Goal: Task Accomplishment & Management: Use online tool/utility

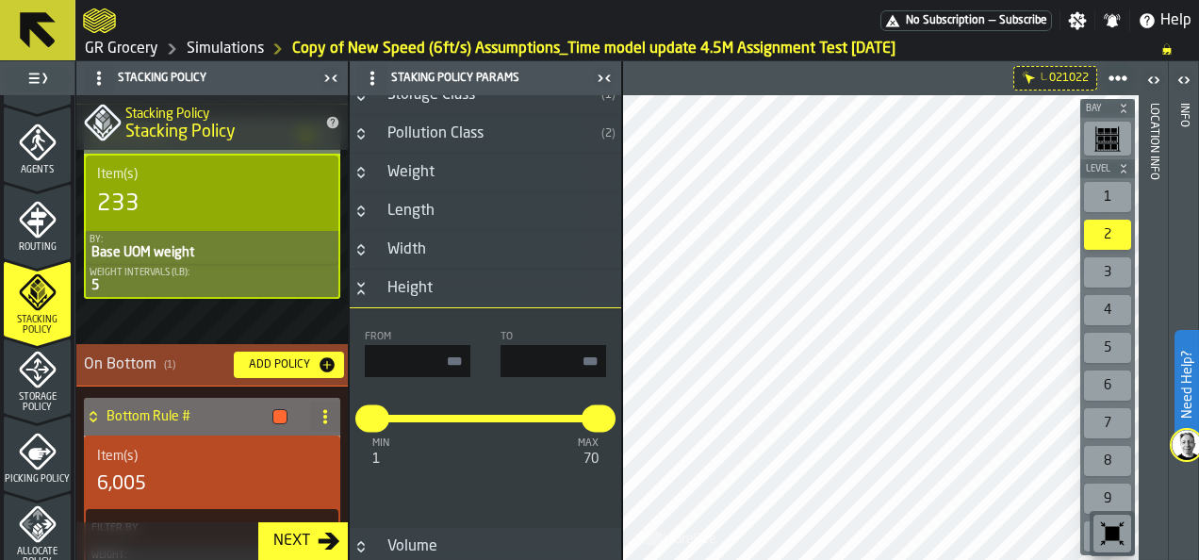
scroll to position [667, 0]
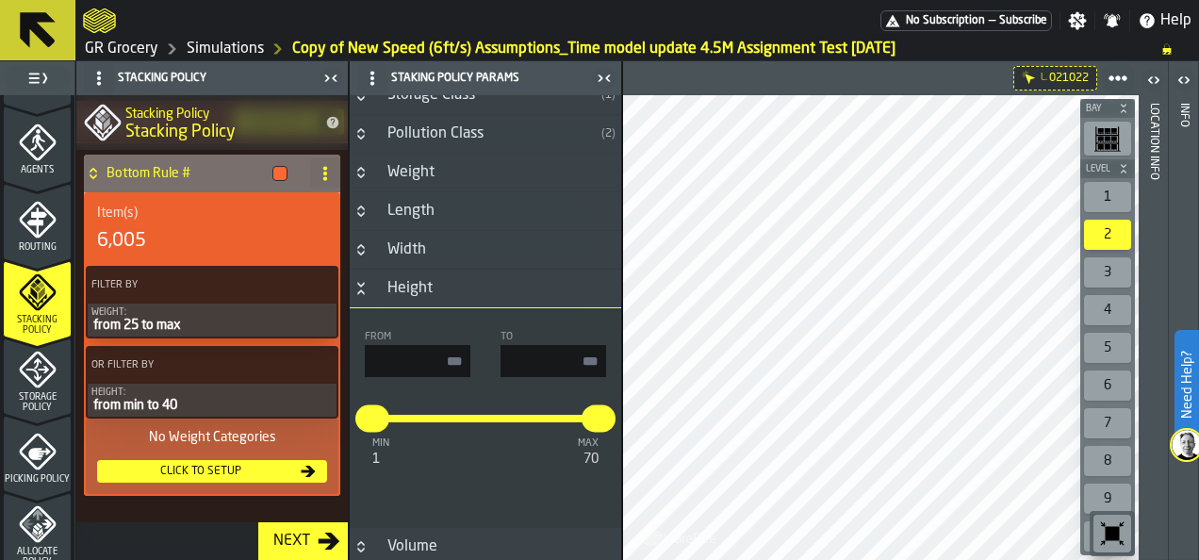
click at [310, 285] on icon at bounding box center [319, 284] width 19 height 19
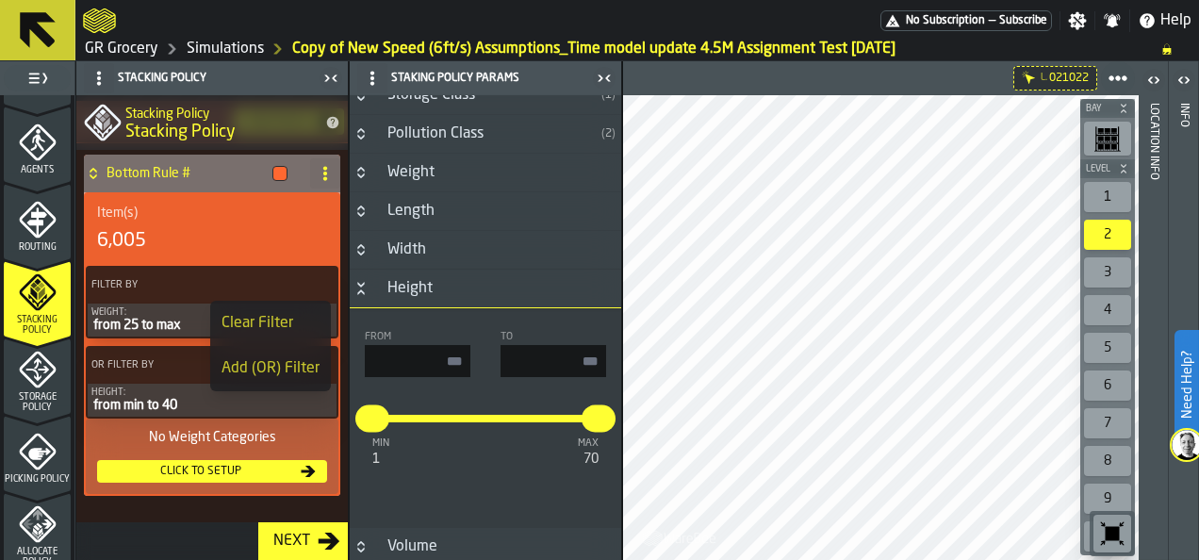
click at [211, 263] on div "Item(s) 6,005" at bounding box center [212, 230] width 253 height 72
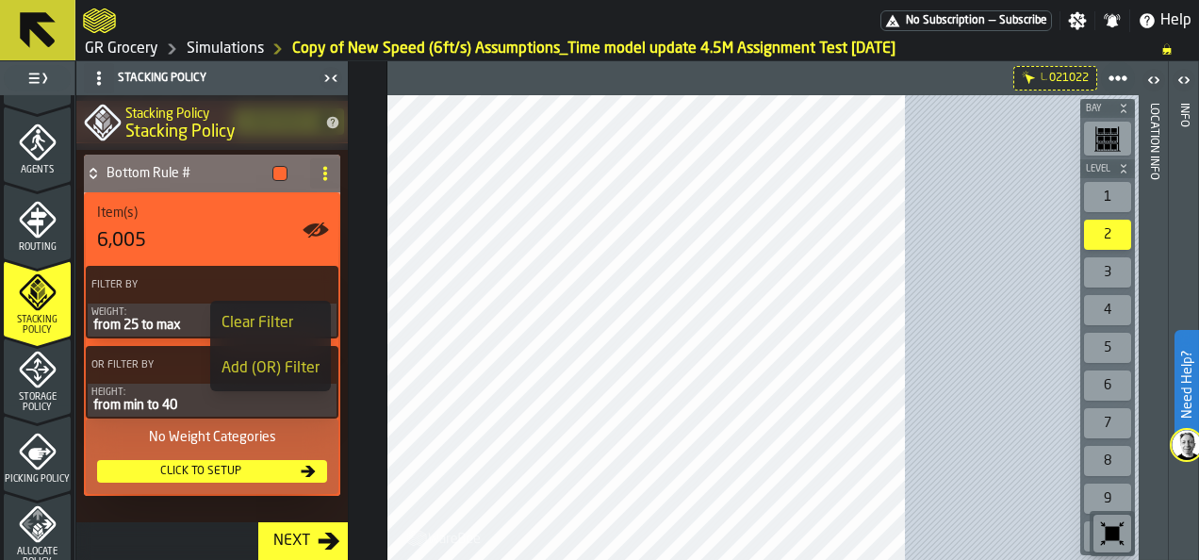
scroll to position [663, 0]
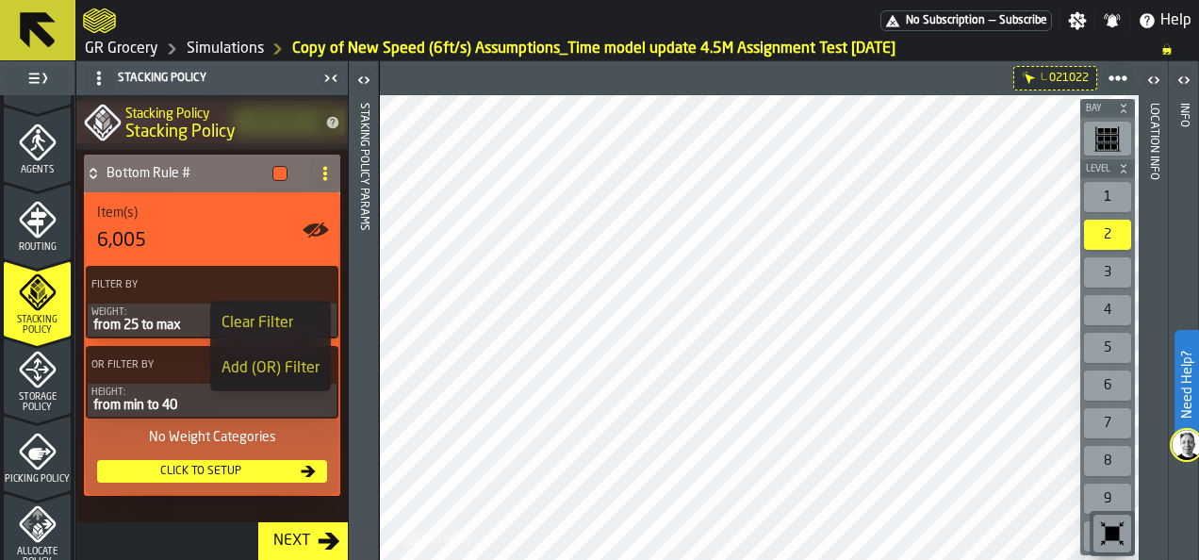
click at [175, 363] on label "OR Filter By" at bounding box center [195, 365] width 215 height 20
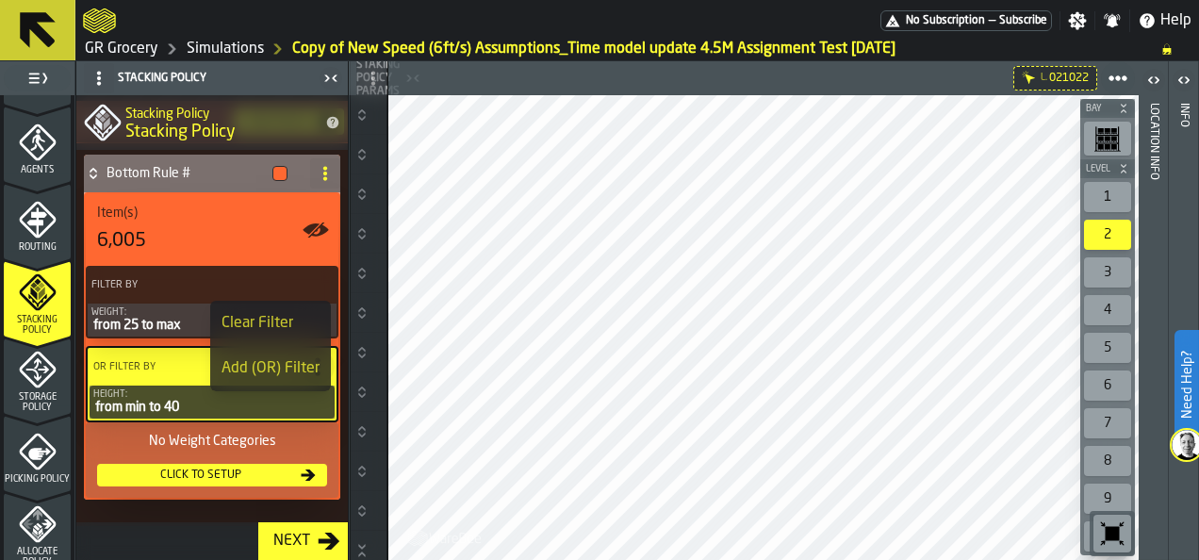
type input "**"
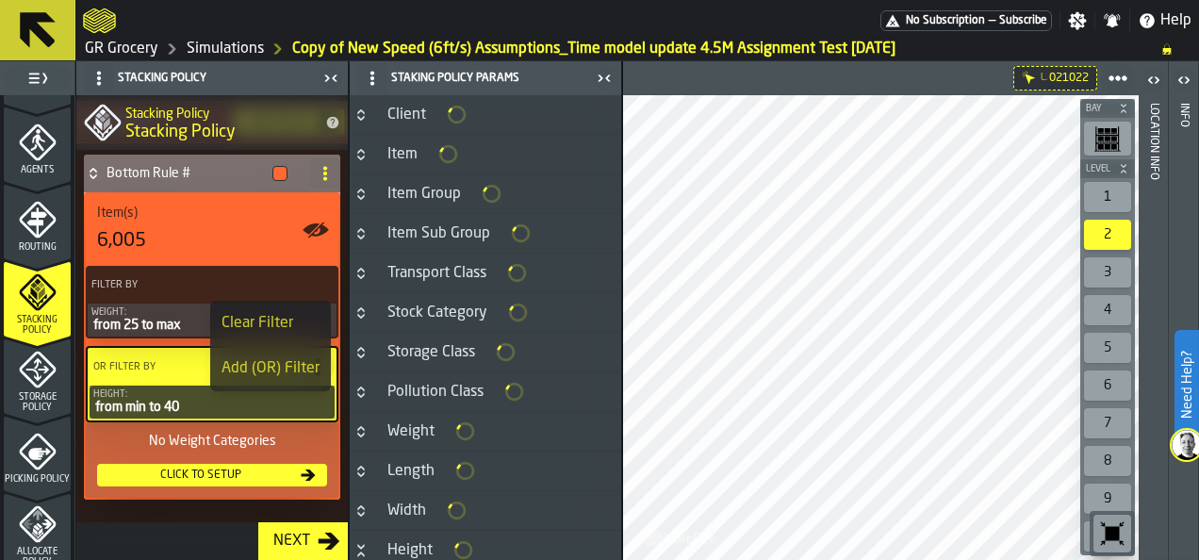
click at [175, 363] on label "OR Filter By" at bounding box center [195, 367] width 211 height 20
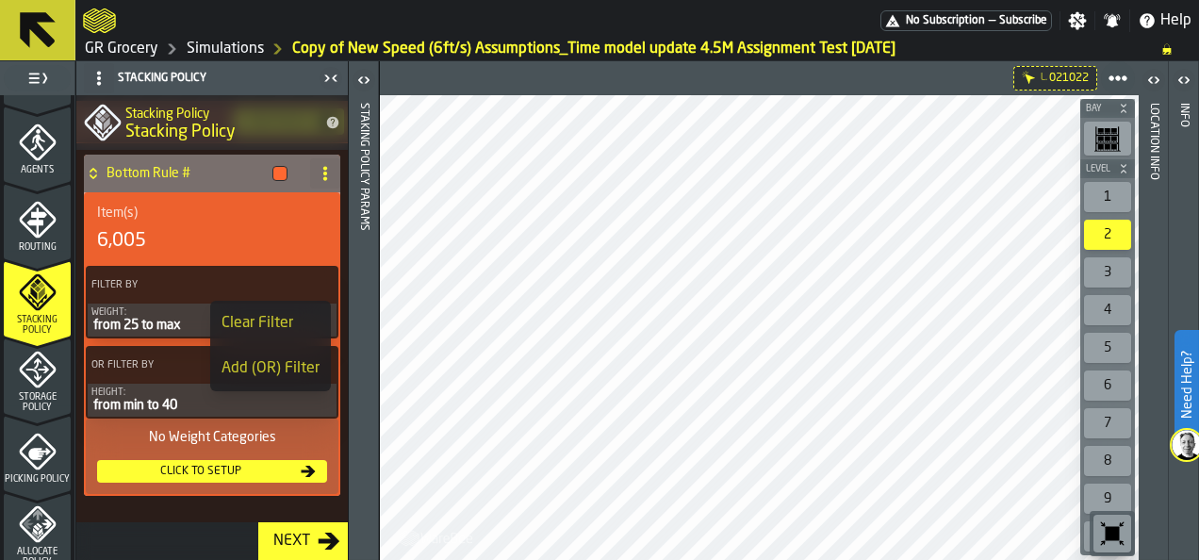
click at [211, 430] on div "No Weight Categories" at bounding box center [212, 437] width 230 height 15
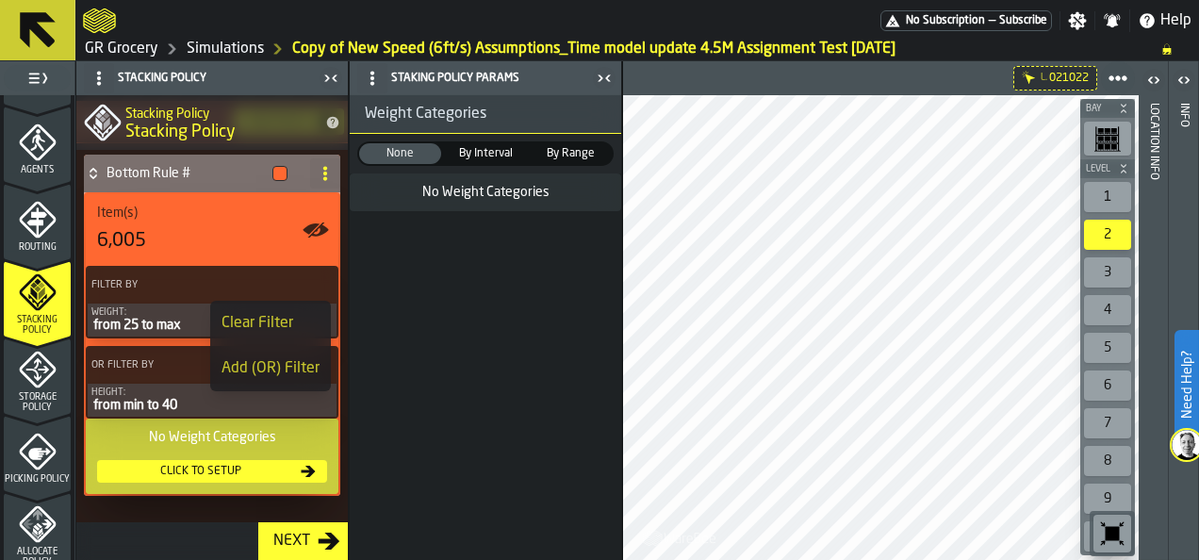
click at [173, 528] on div "Next" at bounding box center [211, 541] width 271 height 38
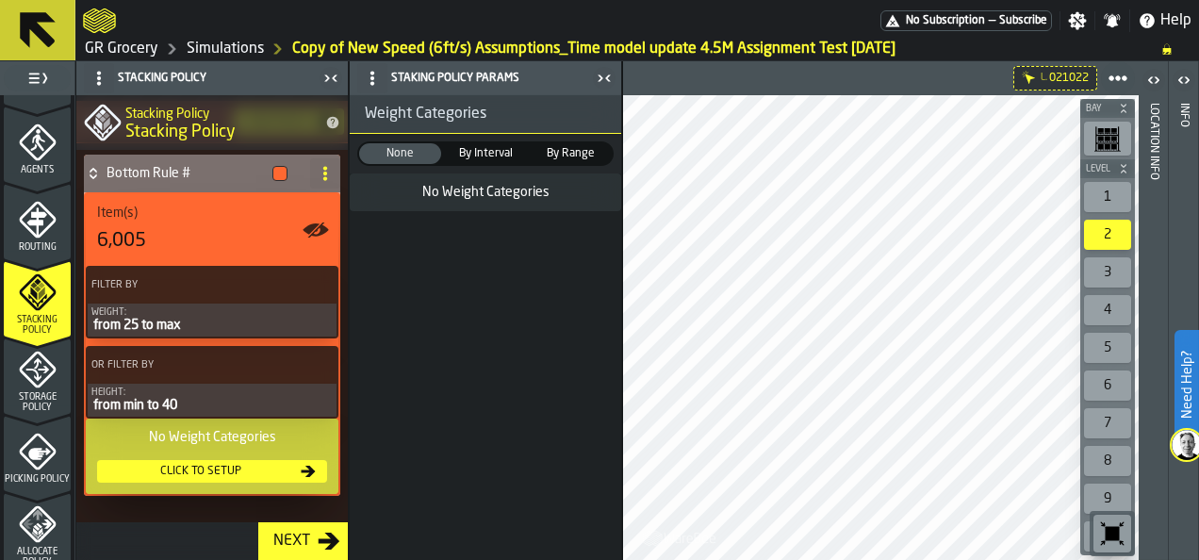
click at [310, 366] on icon at bounding box center [319, 364] width 19 height 19
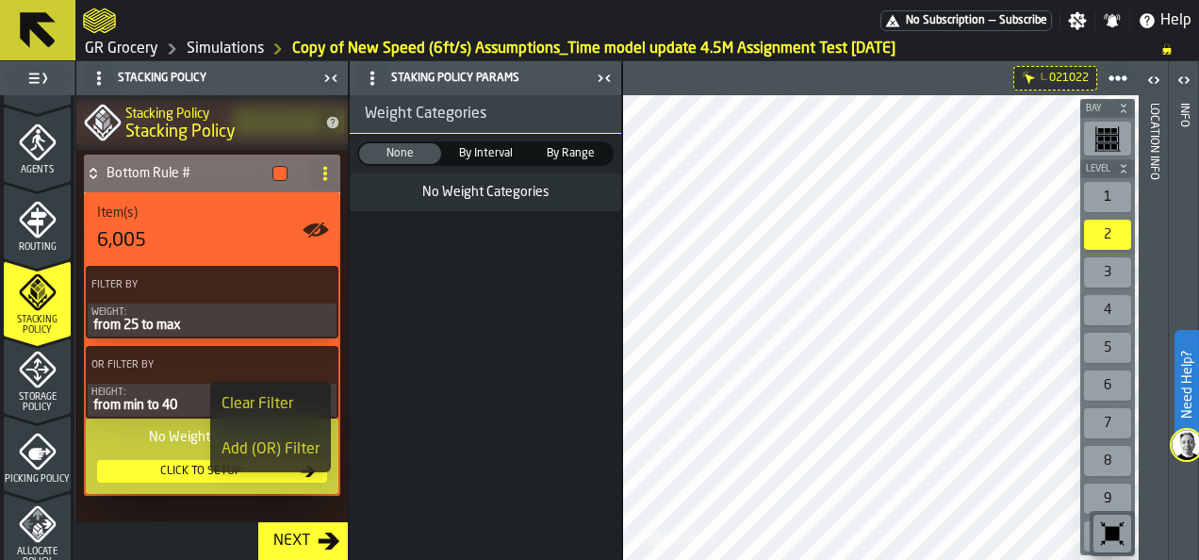
click at [290, 442] on div "Add (OR) Filter" at bounding box center [270, 449] width 98 height 23
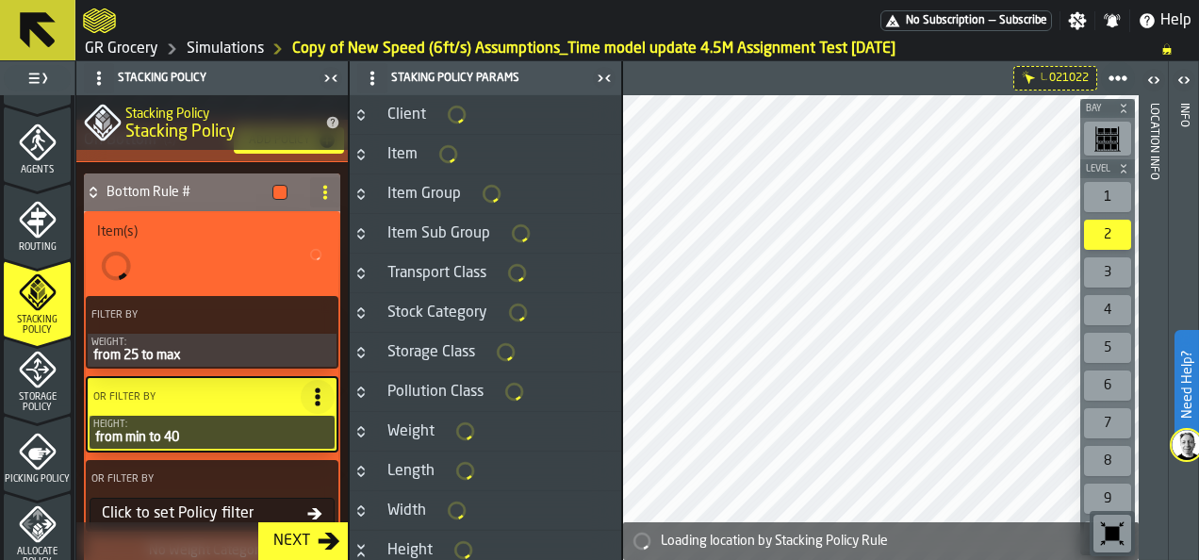
type input "**"
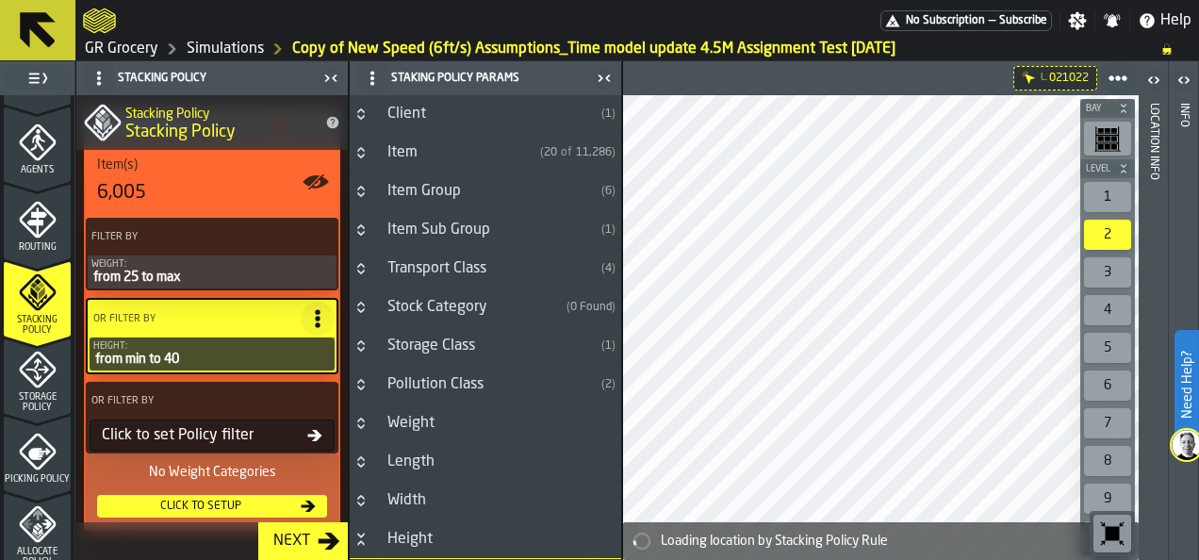
scroll to position [712, 0]
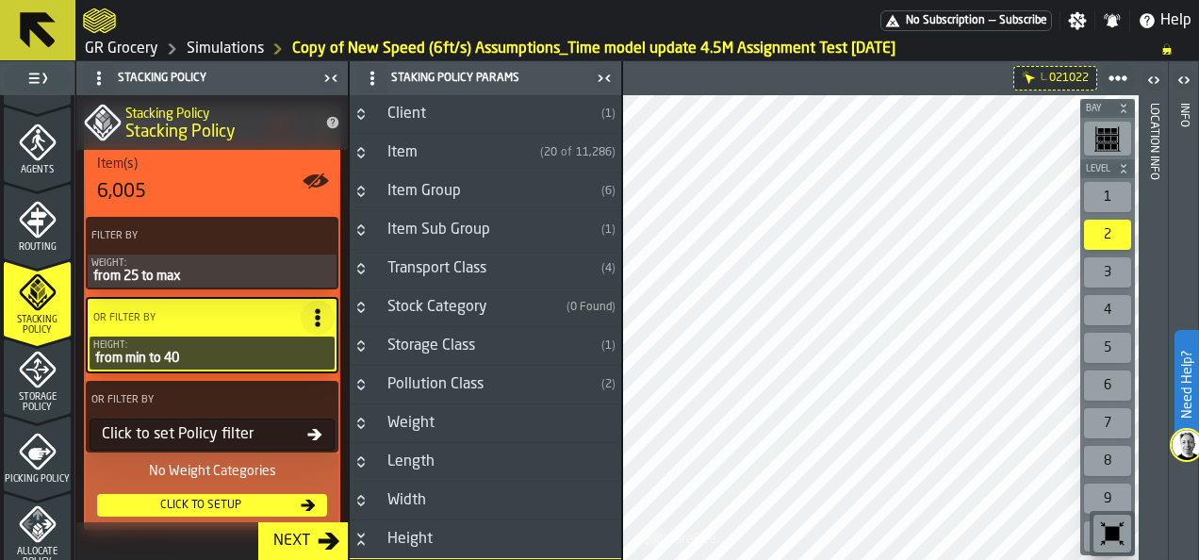
click at [317, 396] on icon at bounding box center [319, 399] width 19 height 19
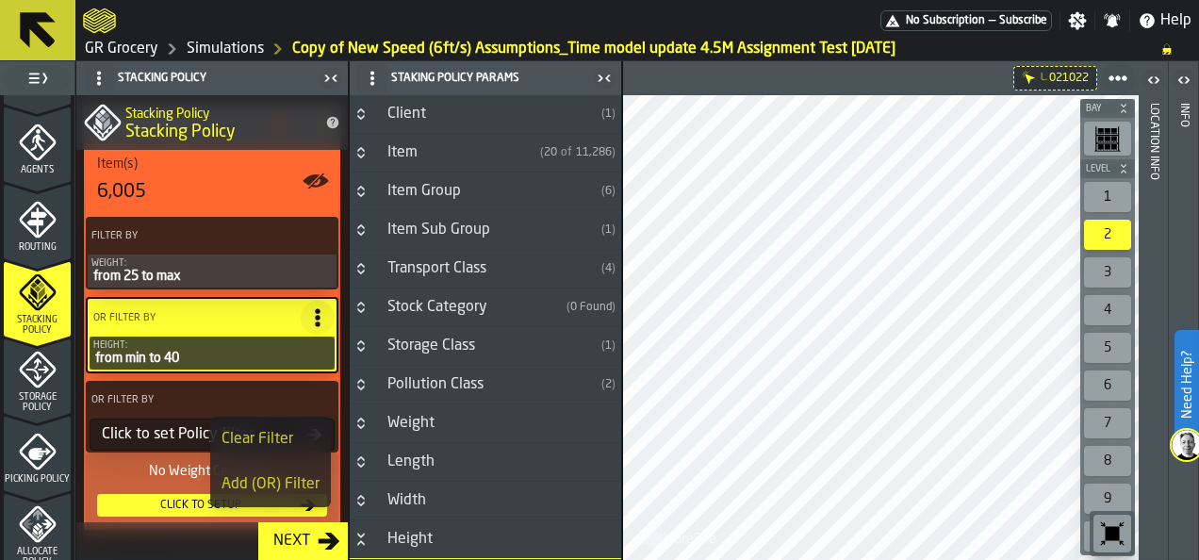
click at [290, 429] on div "Clear Filter" at bounding box center [270, 439] width 98 height 23
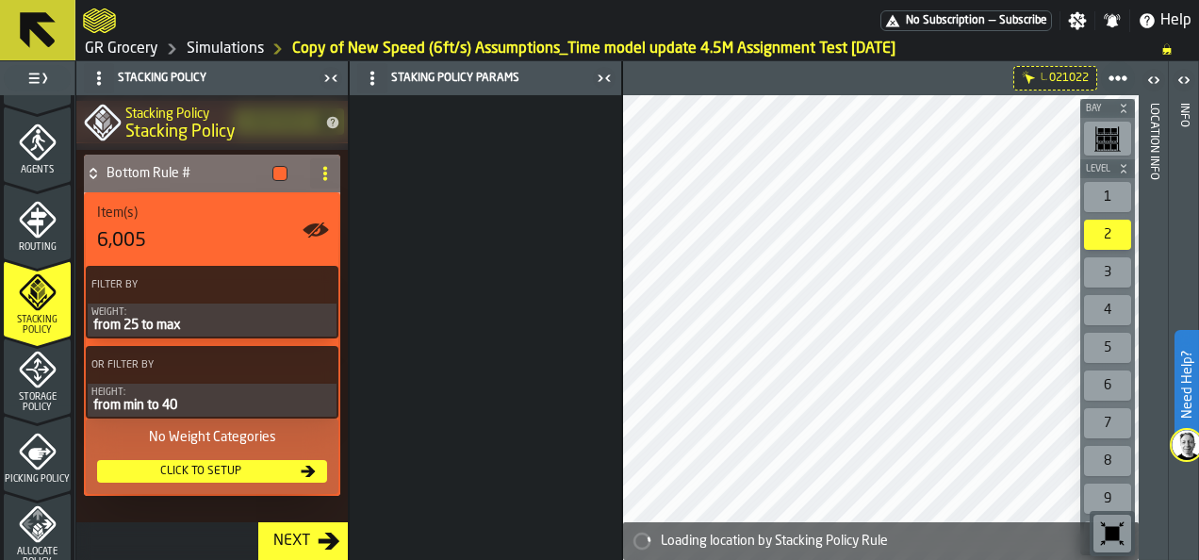
scroll to position [663, 0]
